Goal: Information Seeking & Learning: Learn about a topic

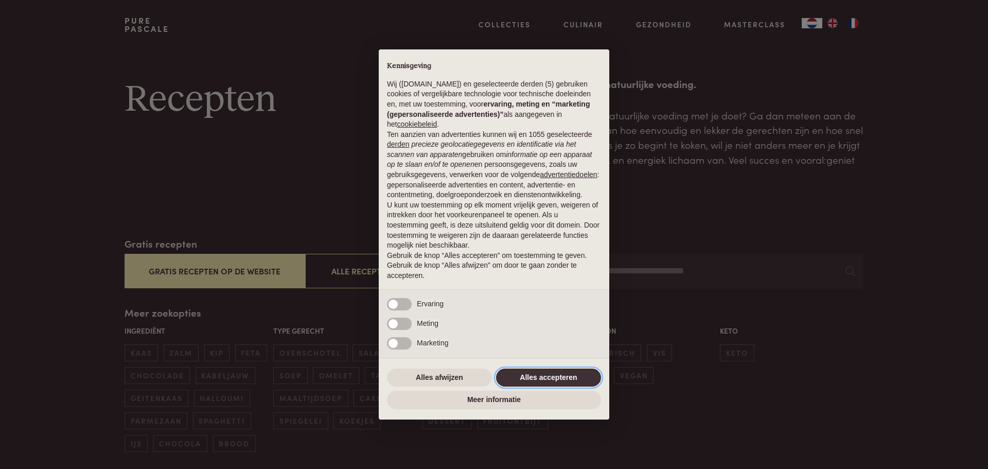
drag, startPoint x: 559, startPoint y: 370, endPoint x: 565, endPoint y: 371, distance: 5.7
click at [559, 370] on button "Alles accepteren" at bounding box center [548, 377] width 105 height 19
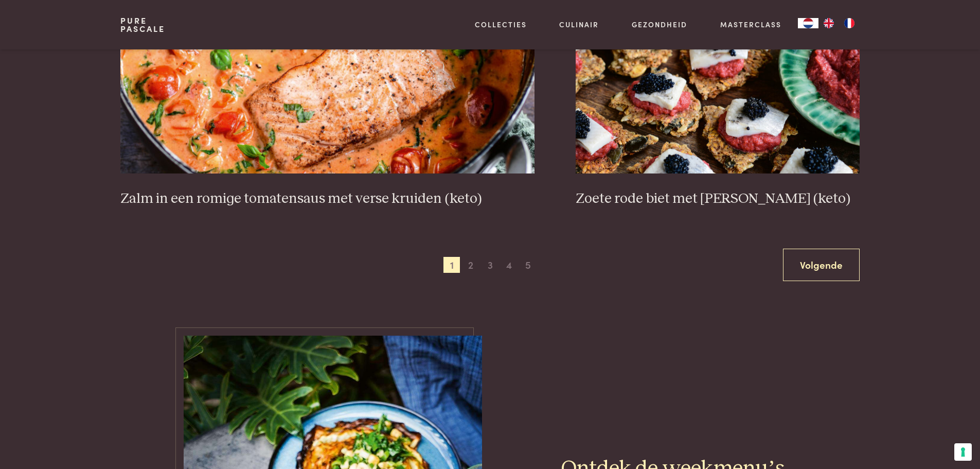
scroll to position [2110, 0]
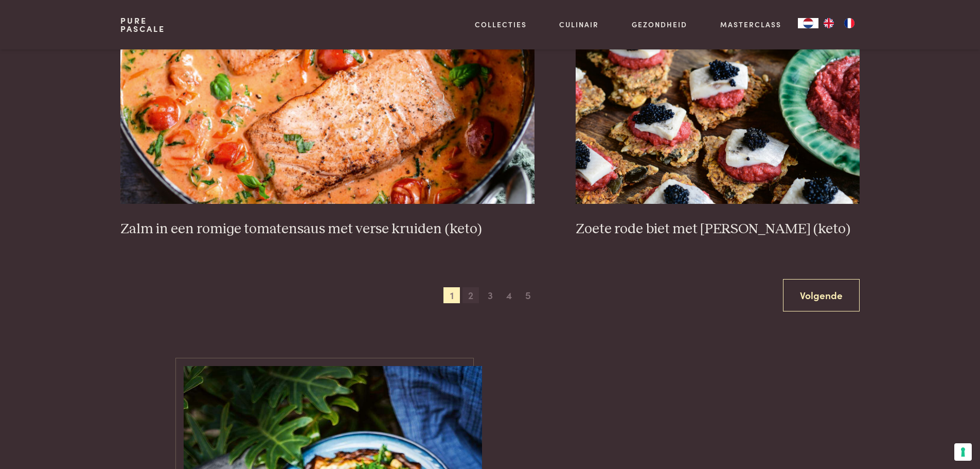
click at [468, 297] on span "2" at bounding box center [471, 295] width 16 height 16
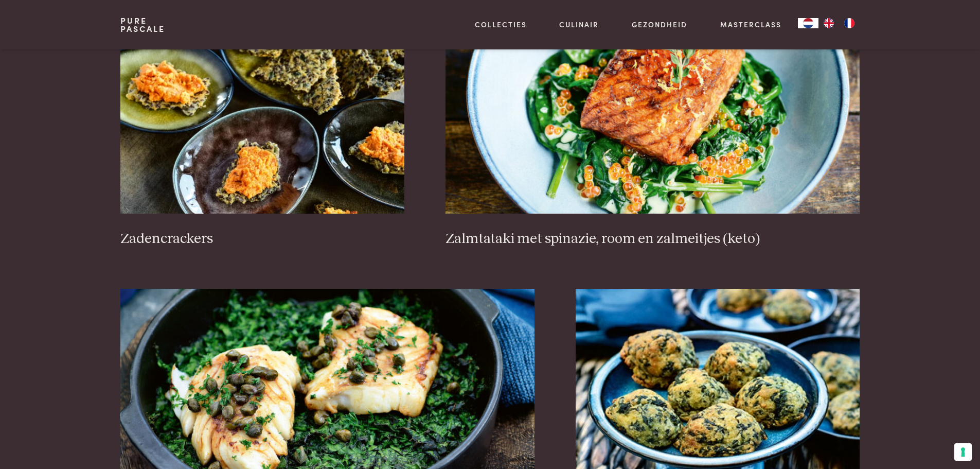
scroll to position [1780, 0]
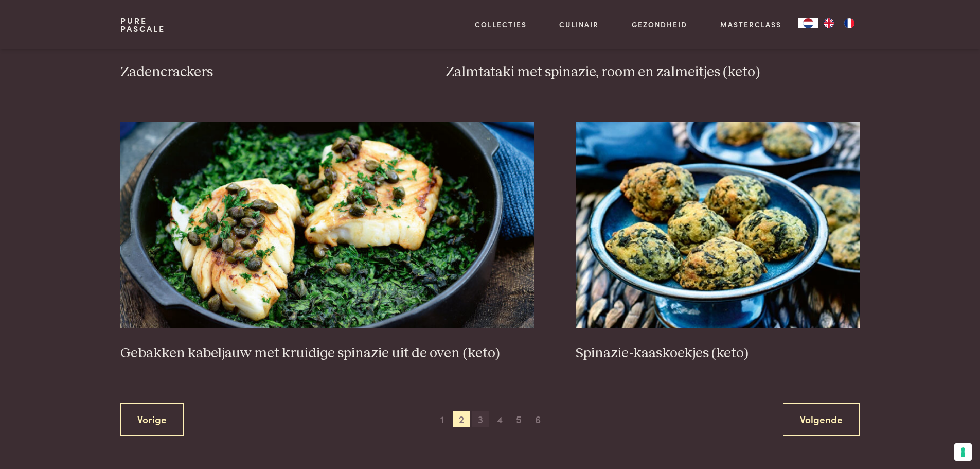
click at [480, 419] on span "3" at bounding box center [480, 419] width 16 height 16
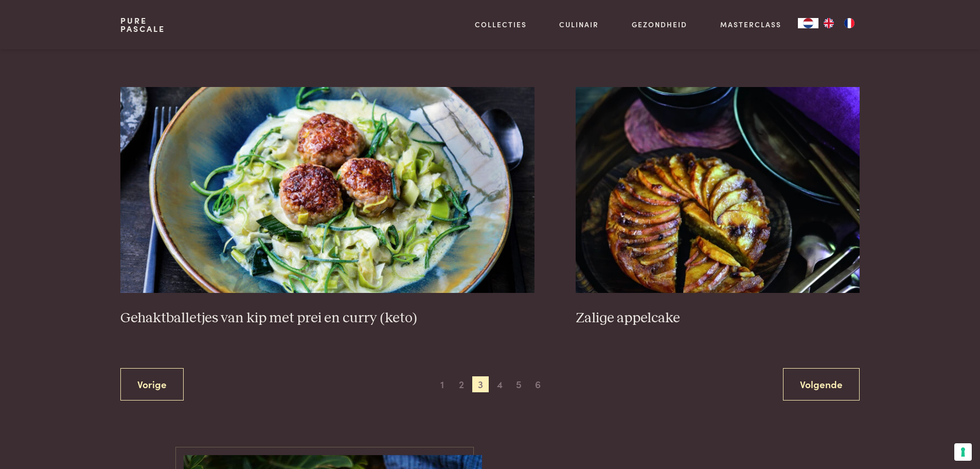
scroll to position [1883, 0]
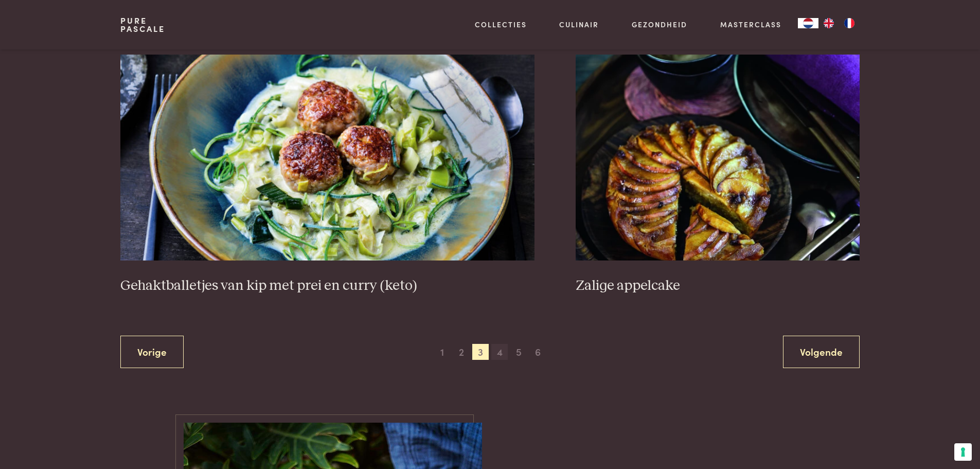
click at [503, 355] on span "4" at bounding box center [499, 352] width 16 height 16
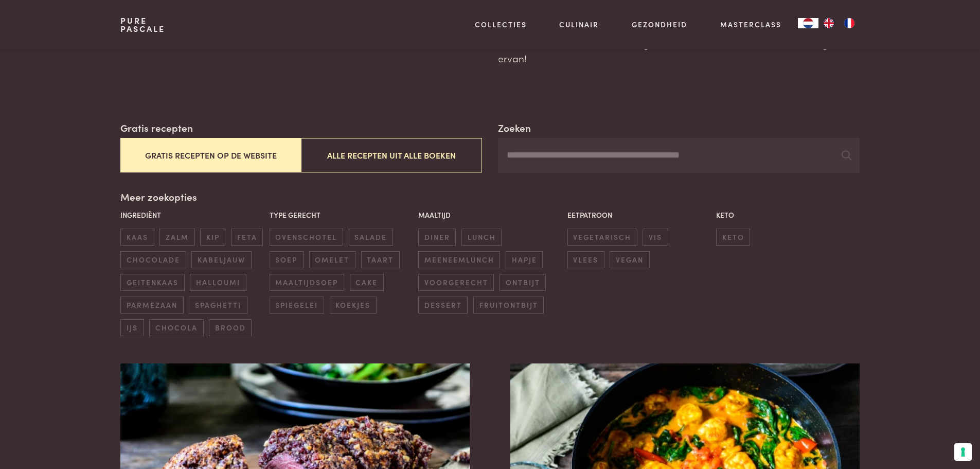
scroll to position [100, 0]
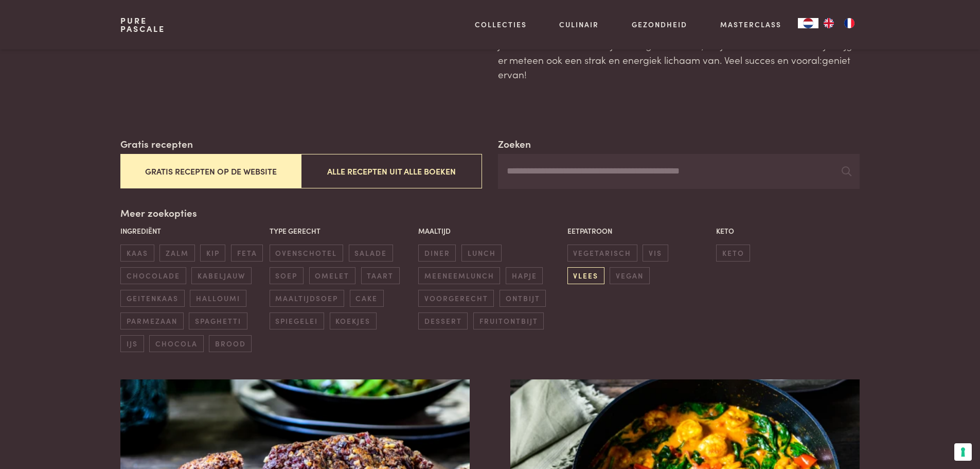
click at [605, 267] on span "vlees" at bounding box center [586, 275] width 37 height 17
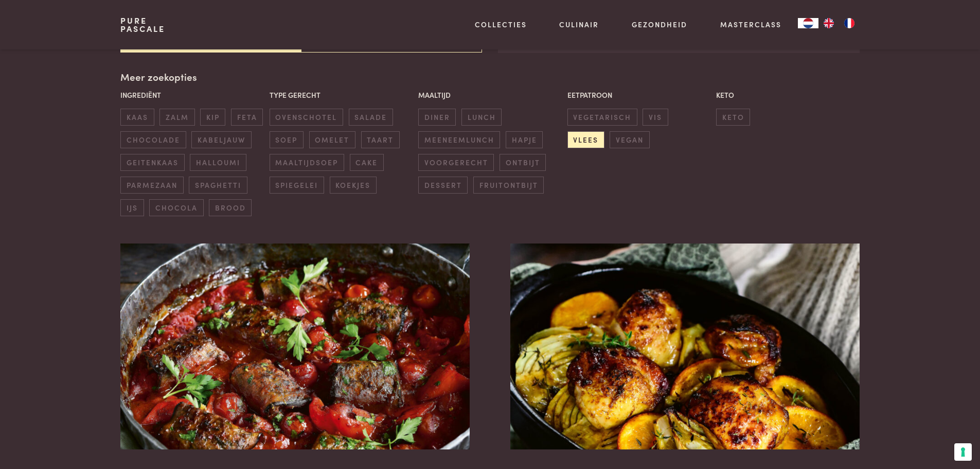
scroll to position [236, 0]
click at [597, 119] on span "vegetarisch" at bounding box center [603, 116] width 70 height 17
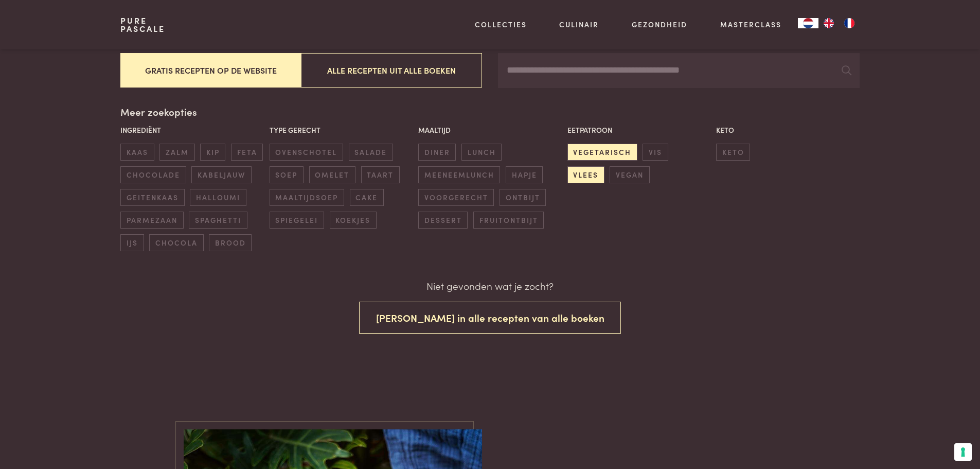
scroll to position [171, 0]
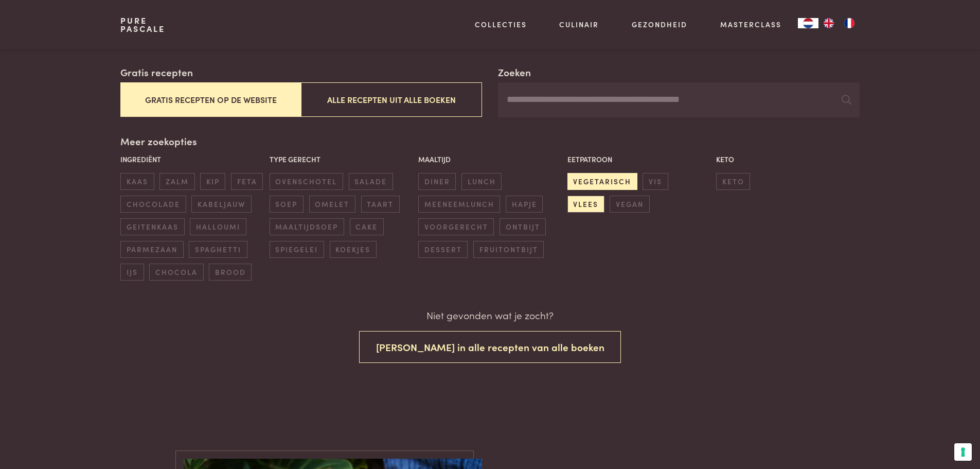
click at [618, 186] on span "vegetarisch" at bounding box center [603, 181] width 70 height 17
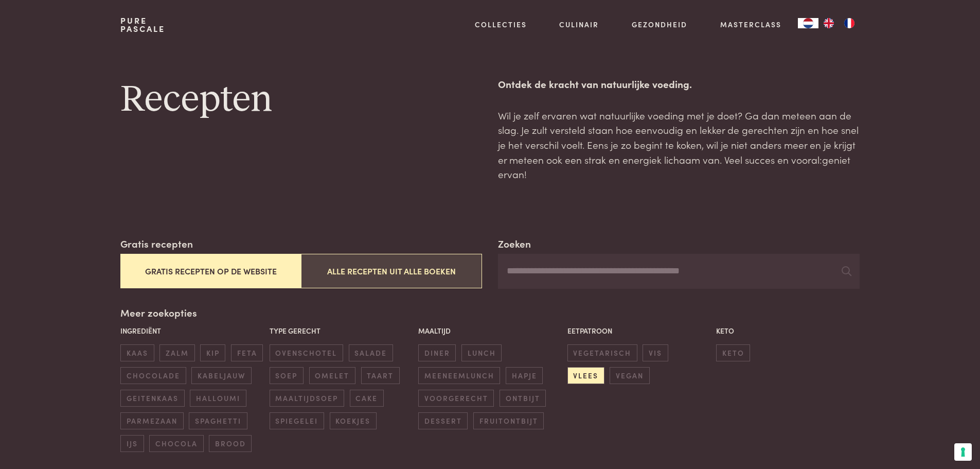
click at [413, 284] on button "Alle recepten uit alle boeken" at bounding box center [391, 271] width 181 height 34
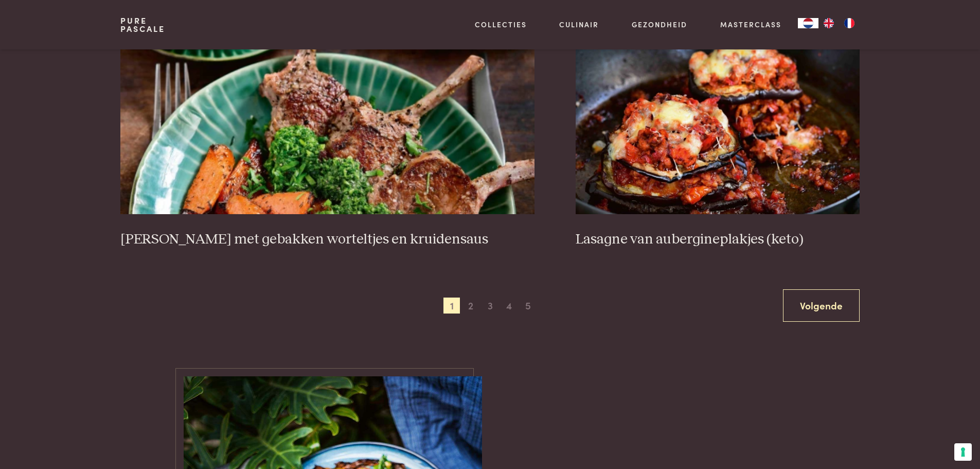
scroll to position [1934, 0]
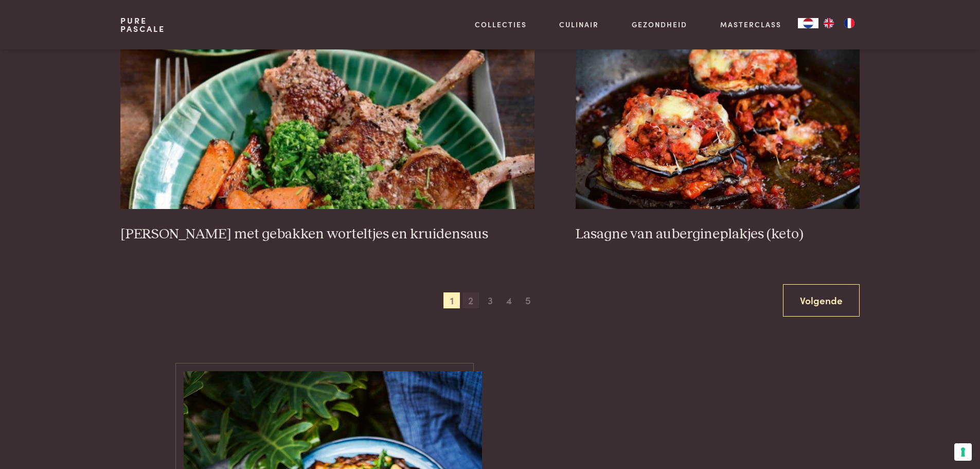
click at [471, 298] on span "2" at bounding box center [471, 300] width 16 height 16
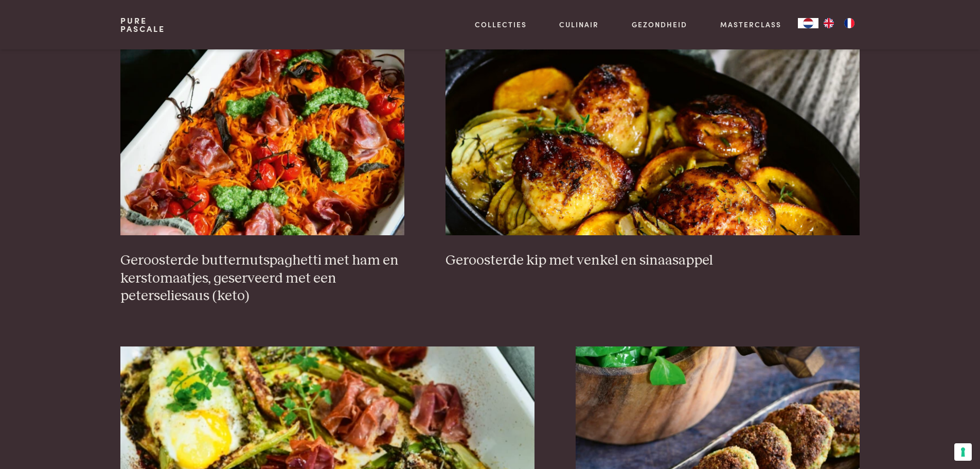
scroll to position [1574, 0]
drag, startPoint x: 980, startPoint y: 185, endPoint x: 985, endPoint y: 53, distance: 131.9
